Goal: Navigation & Orientation: Find specific page/section

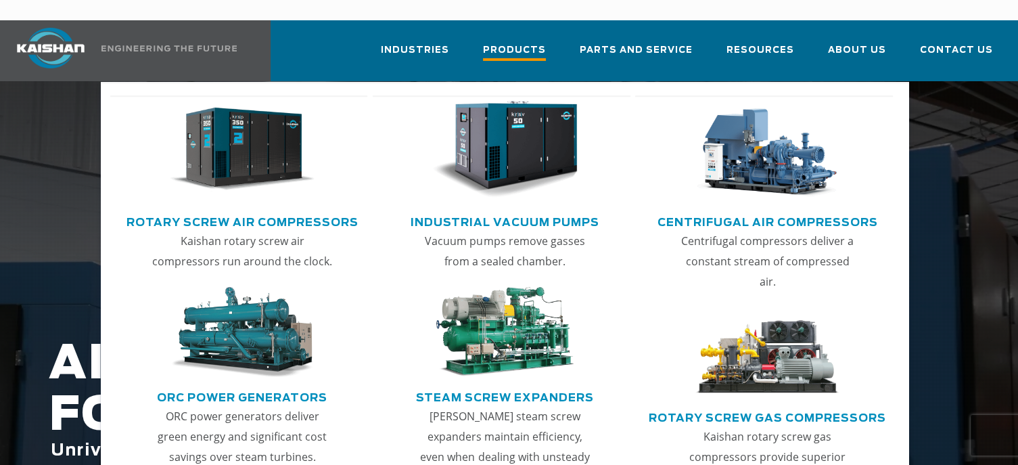
click at [528, 43] on span "Products" at bounding box center [514, 52] width 63 height 18
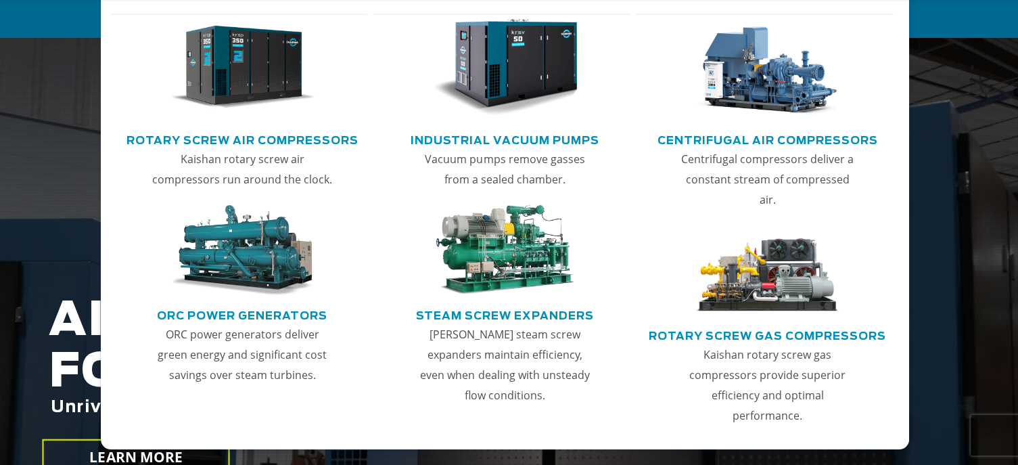
scroll to position [68, 0]
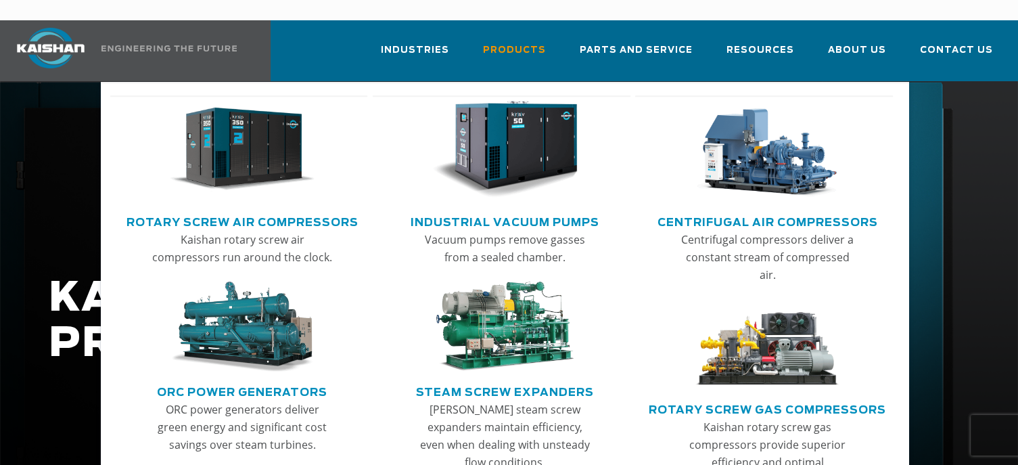
click at [249, 127] on img "Main menu" at bounding box center [242, 149] width 145 height 97
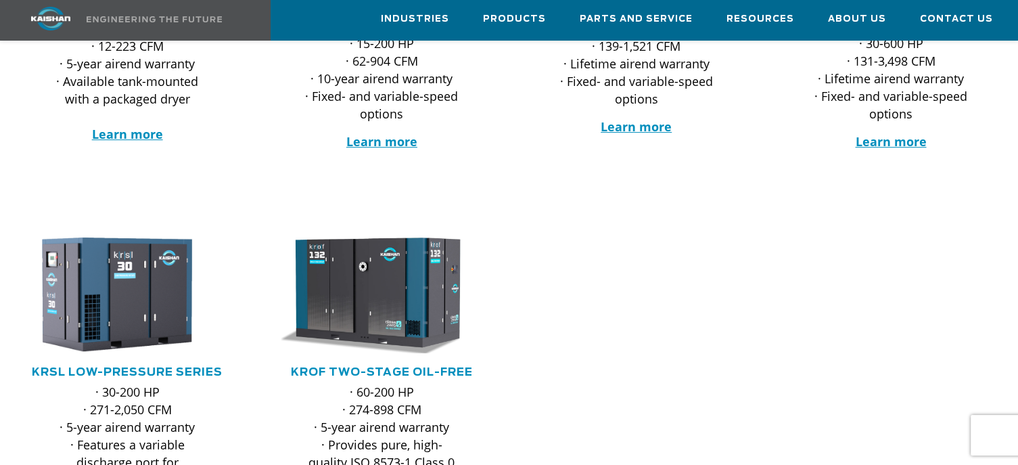
scroll to position [474, 0]
